Goal: Information Seeking & Learning: Learn about a topic

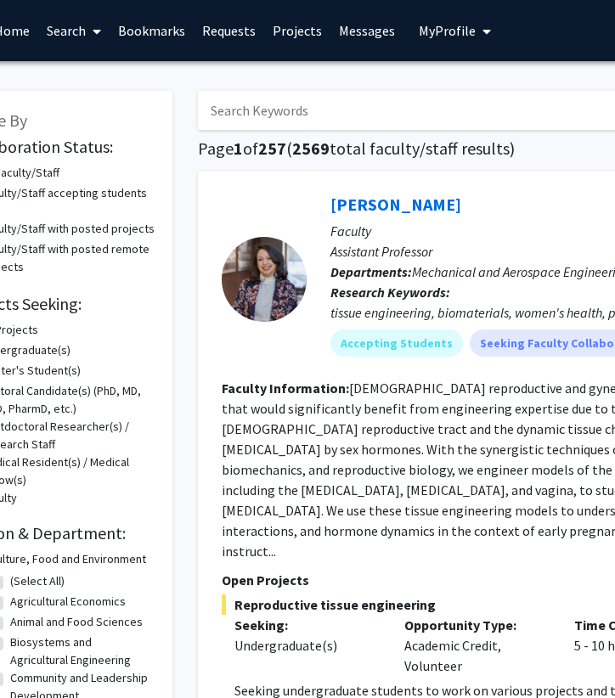
scroll to position [0, 70]
click at [299, 31] on link "Projects" at bounding box center [297, 30] width 66 height 59
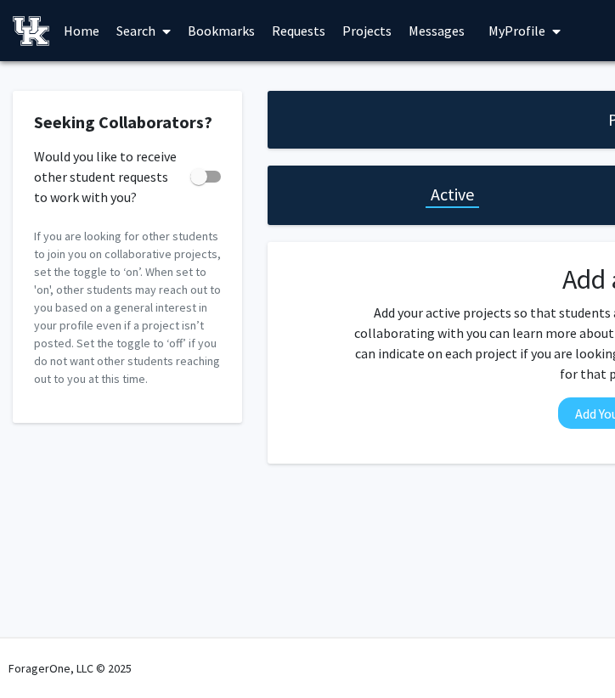
click at [416, 31] on link "Messages" at bounding box center [436, 30] width 73 height 59
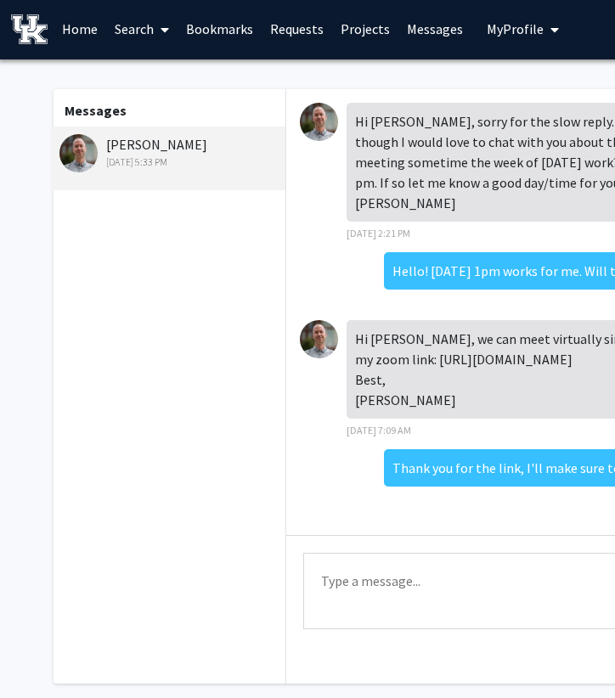
scroll to position [2, 0]
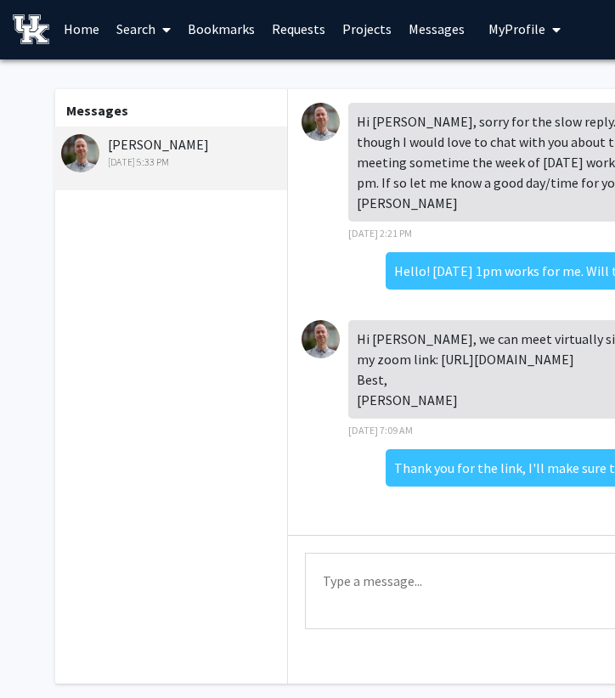
click at [82, 31] on link "Home" at bounding box center [81, 28] width 53 height 59
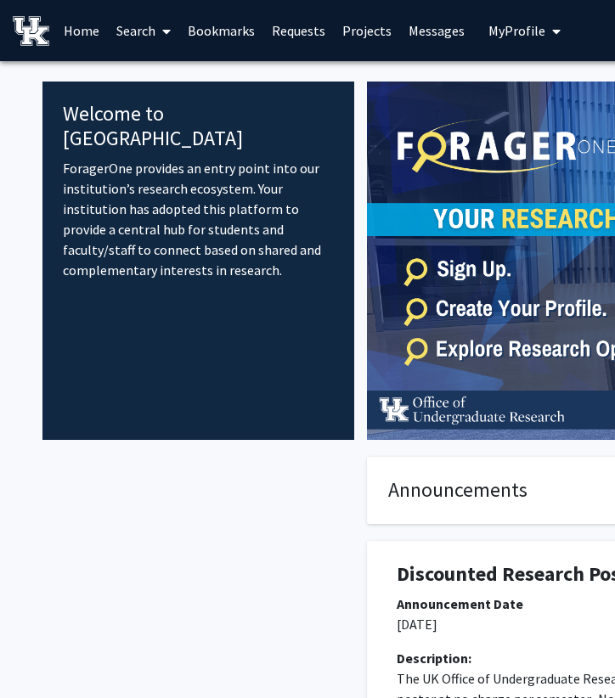
click at [144, 29] on link "Search" at bounding box center [143, 30] width 71 height 59
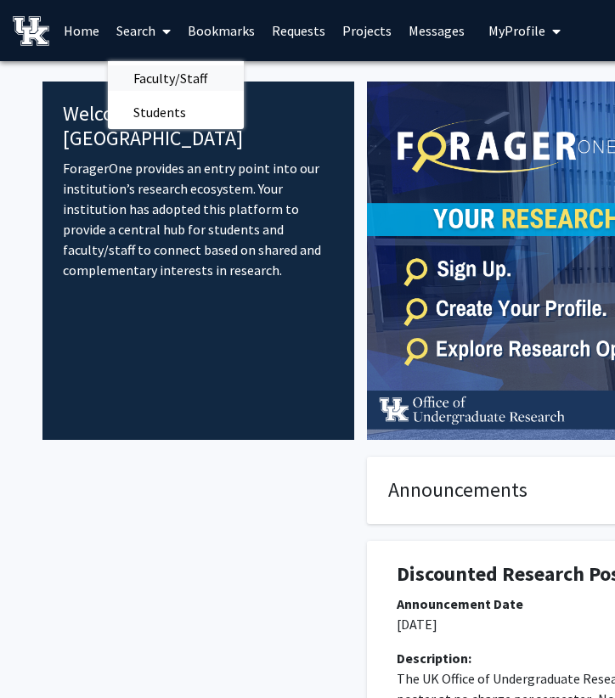
click at [170, 82] on span "Faculty/Staff" at bounding box center [170, 78] width 125 height 34
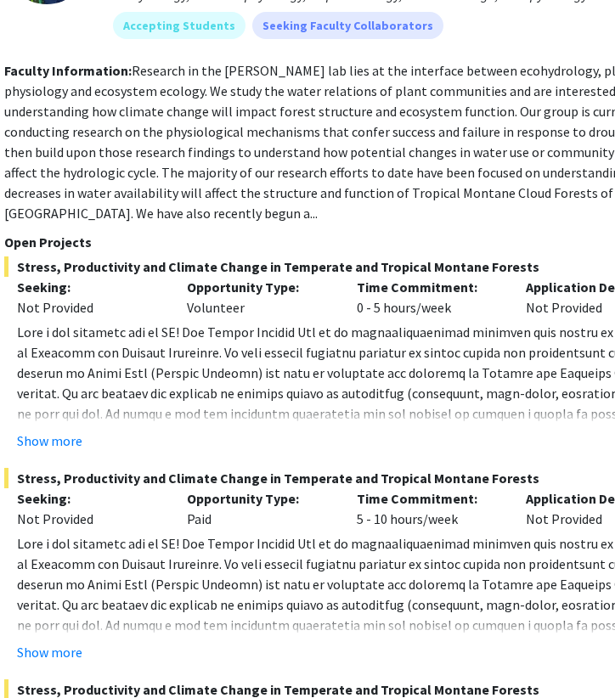
scroll to position [2697, 285]
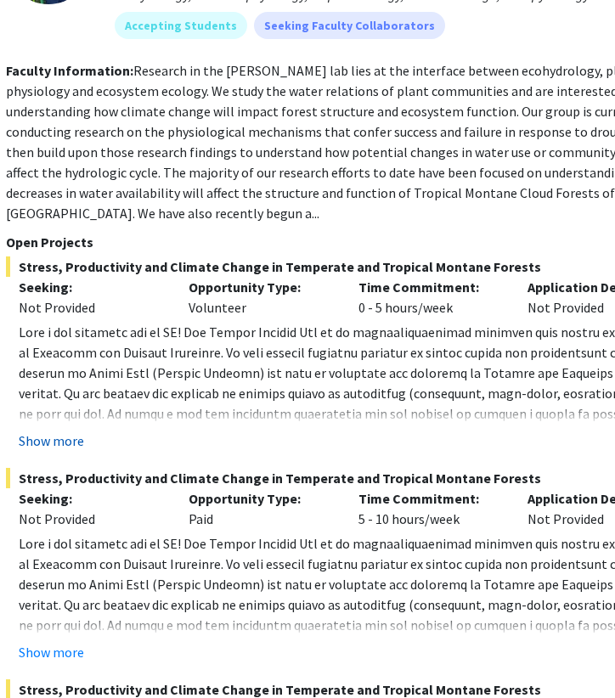
click at [57, 431] on button "Show more" at bounding box center [51, 441] width 65 height 20
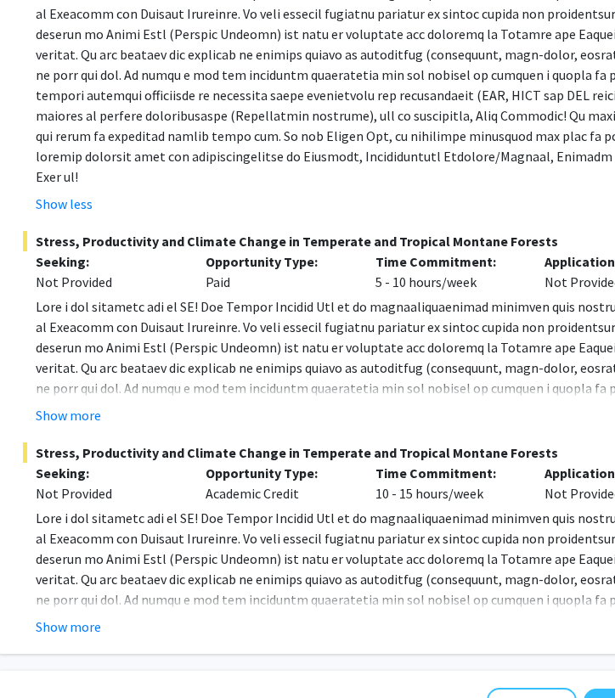
scroll to position [3050, 268]
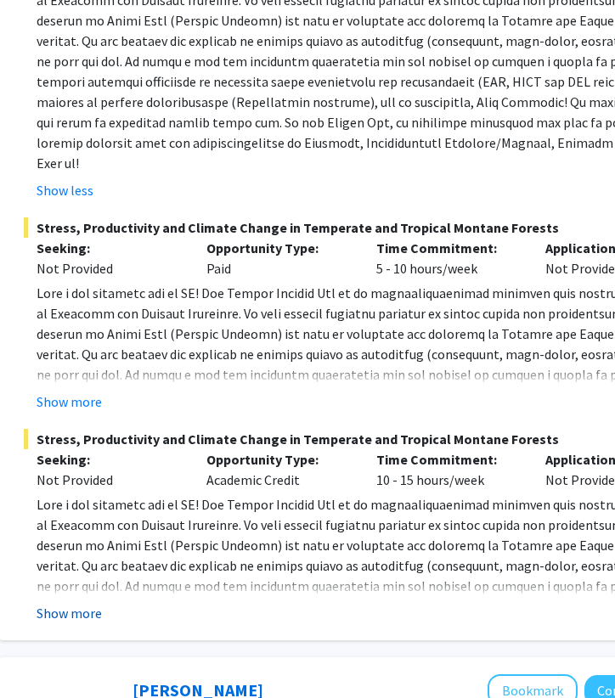
click at [64, 603] on button "Show more" at bounding box center [69, 613] width 65 height 20
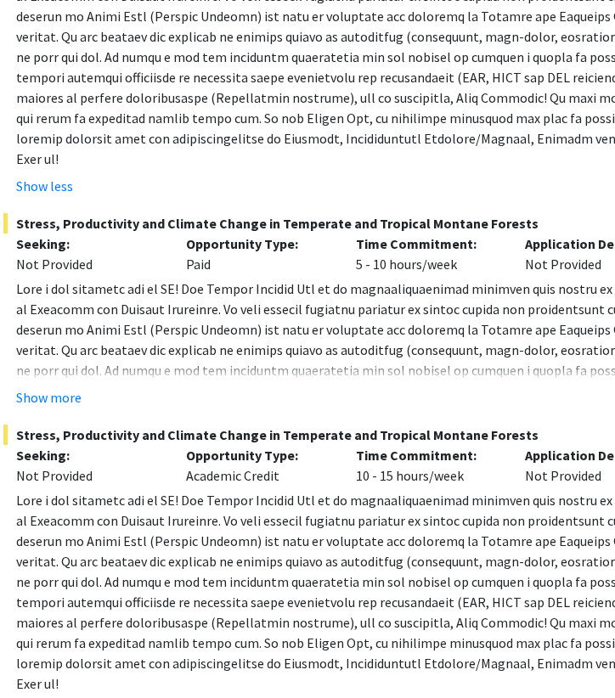
scroll to position [3057, 288]
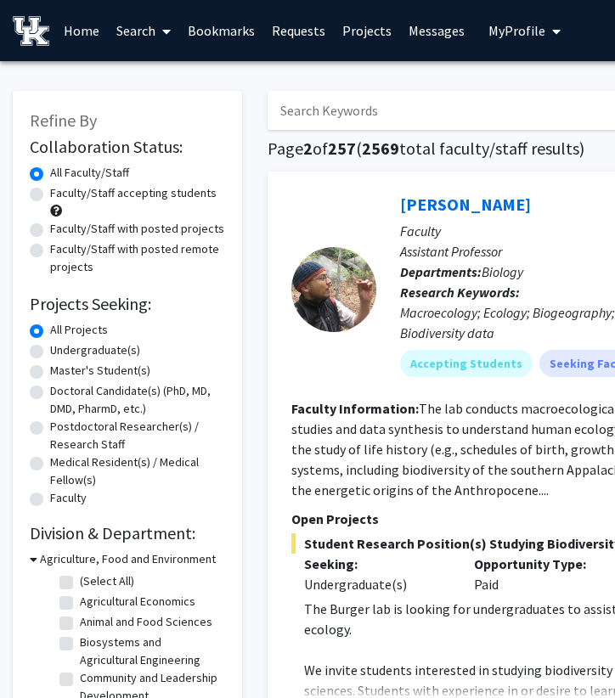
click at [50, 355] on label "Undergraduate(s)" at bounding box center [95, 351] width 90 height 18
click at [50, 353] on input "Undergraduate(s)" at bounding box center [55, 347] width 11 height 11
radio input "true"
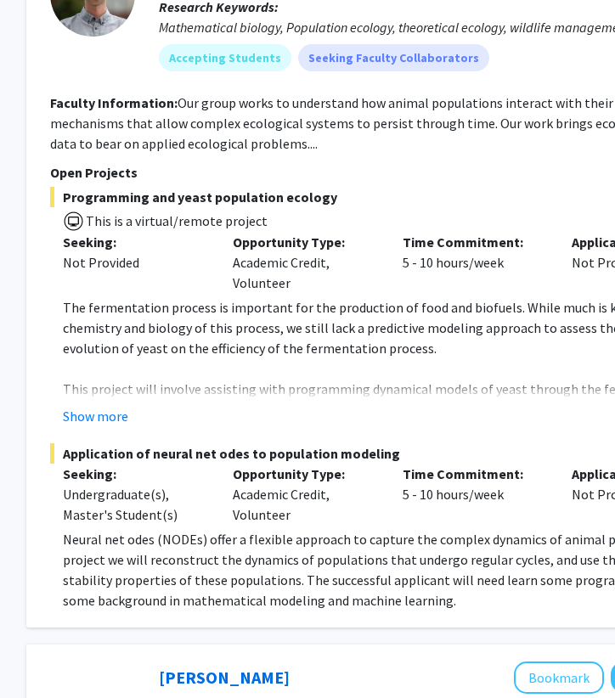
scroll to position [1201, 243]
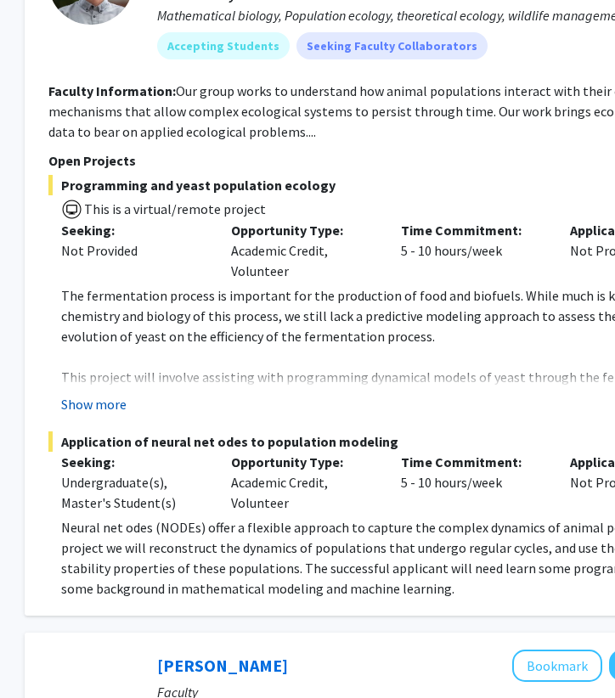
click at [105, 394] on button "Show more" at bounding box center [93, 404] width 65 height 20
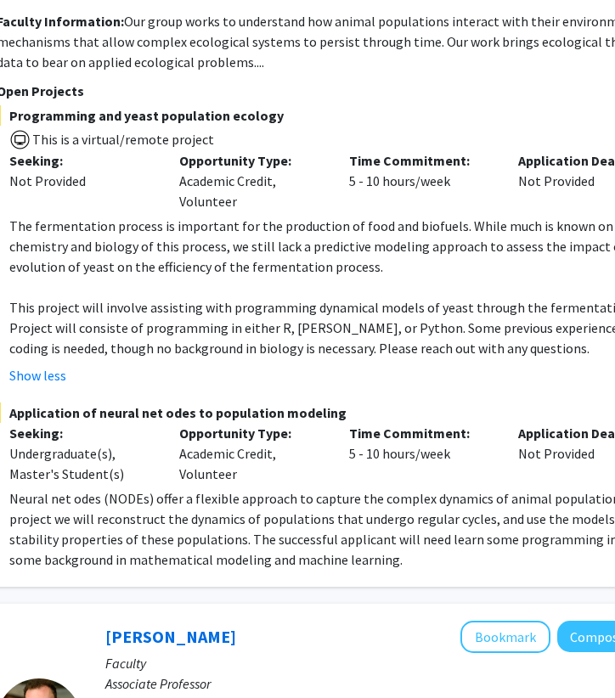
scroll to position [1271, 343]
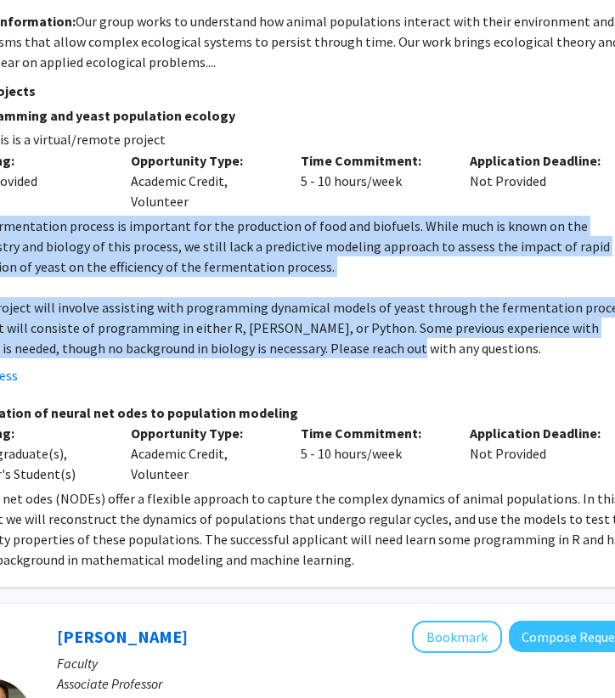
drag, startPoint x: 92, startPoint y: 206, endPoint x: 363, endPoint y: 319, distance: 293.3
click at [363, 319] on div "The fermentation process is important for the production of food and biofuels. …" at bounding box center [300, 287] width 679 height 143
click at [363, 319] on p "This project will involve assisting with programming dynamical models of yeast …" at bounding box center [300, 327] width 679 height 61
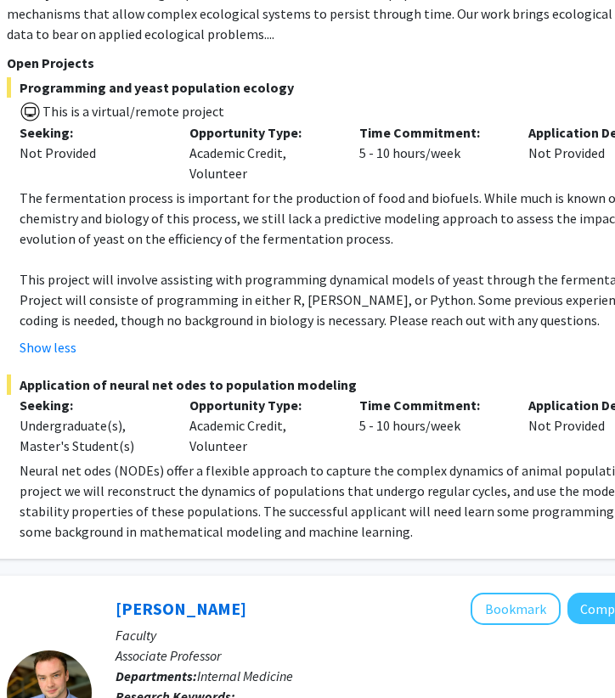
scroll to position [1296, 285]
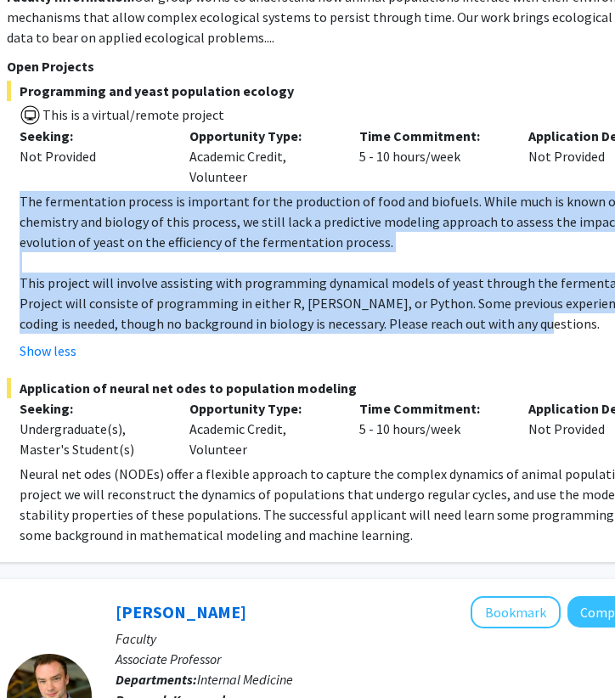
drag, startPoint x: 20, startPoint y: 184, endPoint x: 494, endPoint y: 313, distance: 491.1
click at [494, 313] on div "The fermentation process is important for the production of food and biofuels. …" at bounding box center [359, 262] width 679 height 143
copy div "The fermentation process is important for the production of food and biofuels. …"
click at [217, 252] on p at bounding box center [359, 262] width 679 height 20
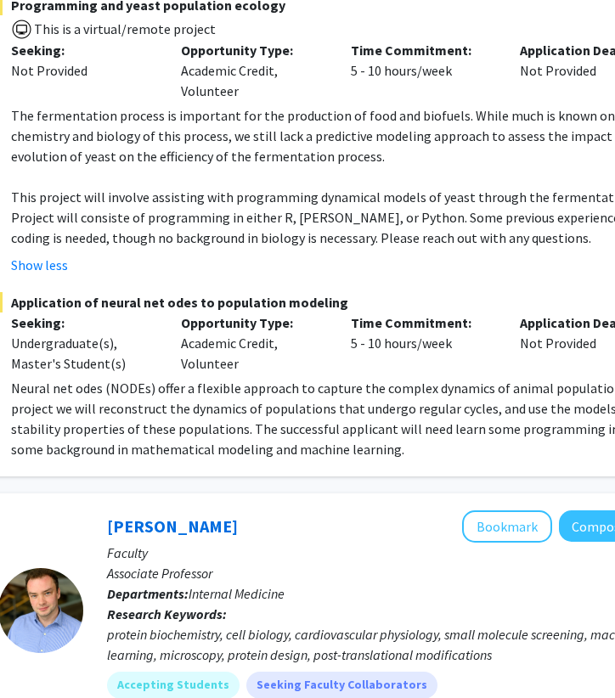
scroll to position [1381, 292]
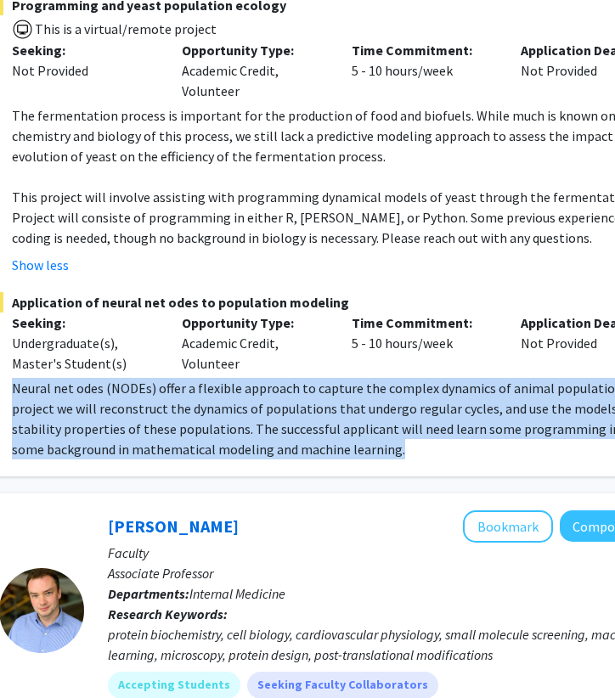
drag, startPoint x: 14, startPoint y: 369, endPoint x: 460, endPoint y: 449, distance: 453.1
click at [460, 449] on div "[PERSON_NAME] Remove Bookmark Compose Request Faculty Assistant Professor Depar…" at bounding box center [344, 85] width 739 height 782
copy p "Neural net odes (NODEs) offer a flexible approach to capture the complex dynami…"
click at [381, 419] on p "Neural net odes (NODEs) offer a flexible approach to capture the complex dynami…" at bounding box center [351, 419] width 679 height 82
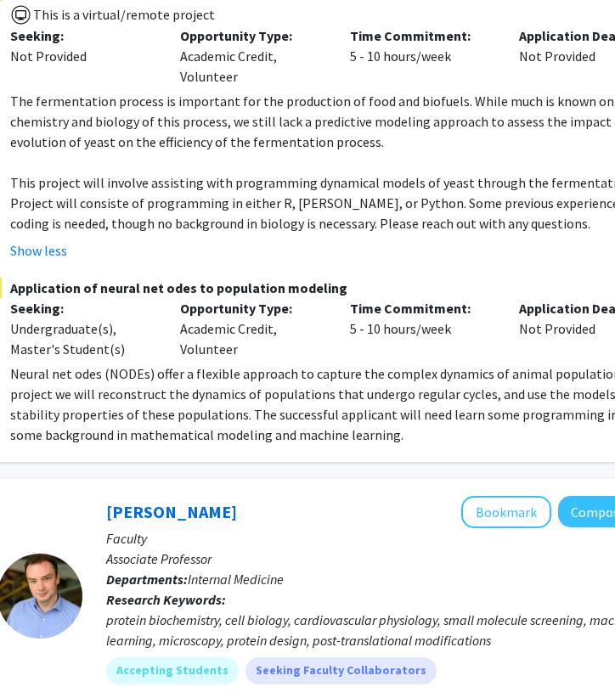
scroll to position [1394, 295]
